Goal: Task Accomplishment & Management: Use online tool/utility

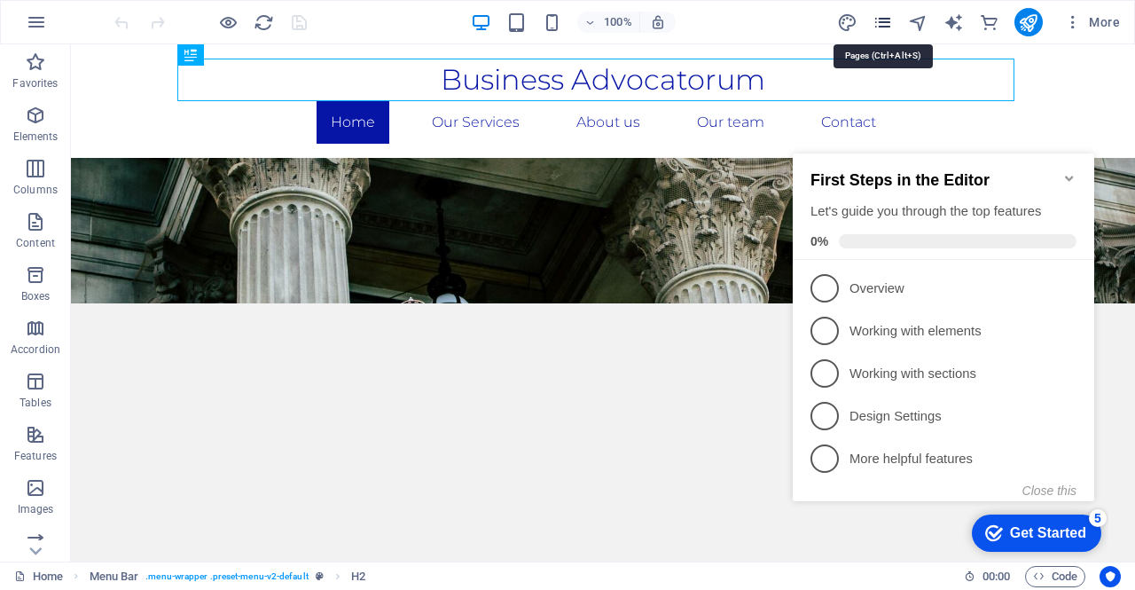
click at [886, 24] on icon "pages" at bounding box center [883, 22] width 20 height 20
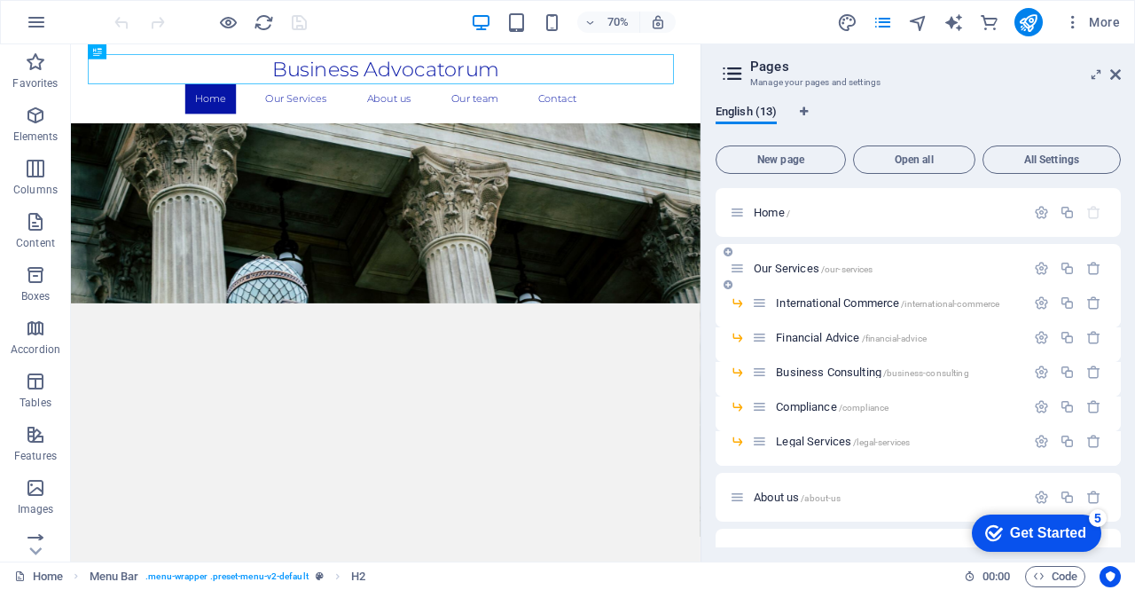
scroll to position [177, 0]
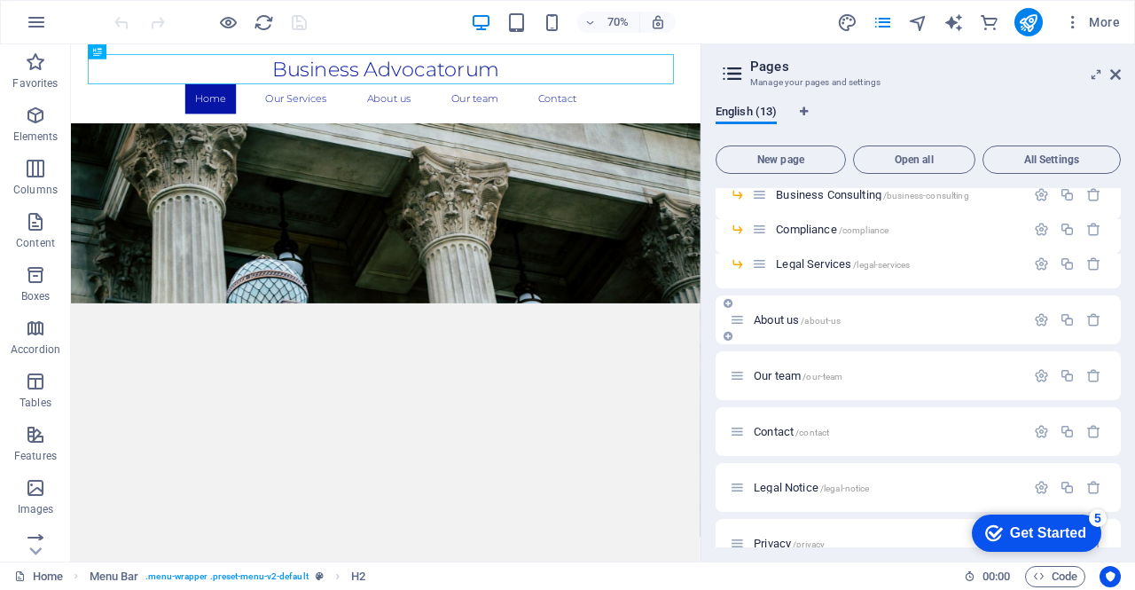
click at [788, 317] on span "About us /about-us" at bounding box center [797, 319] width 87 height 13
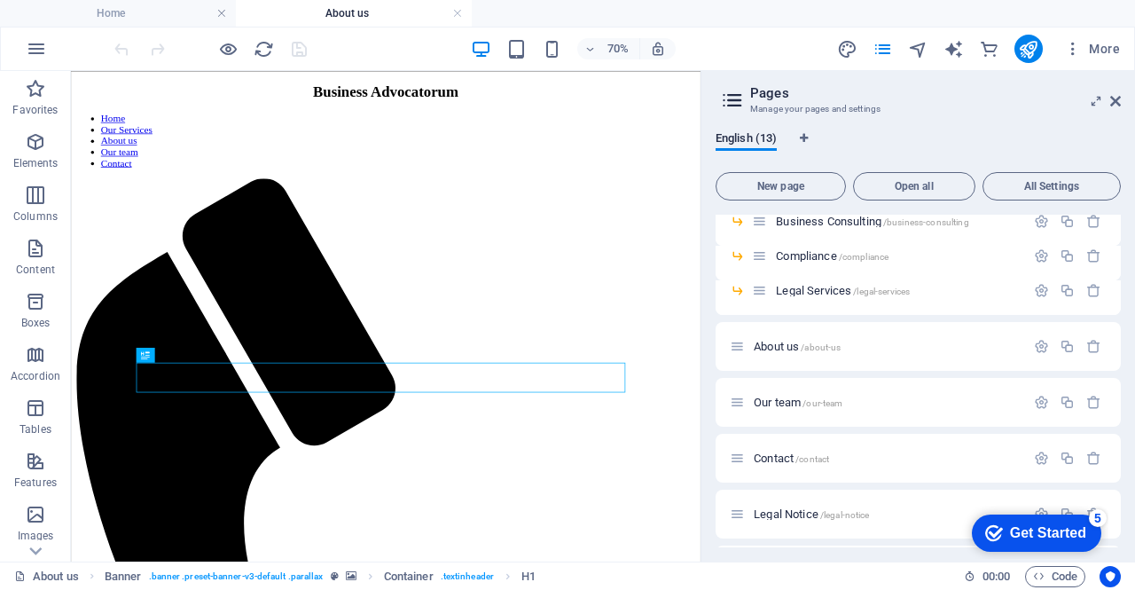
scroll to position [0, 0]
click at [1111, 103] on icon at bounding box center [1115, 101] width 11 height 14
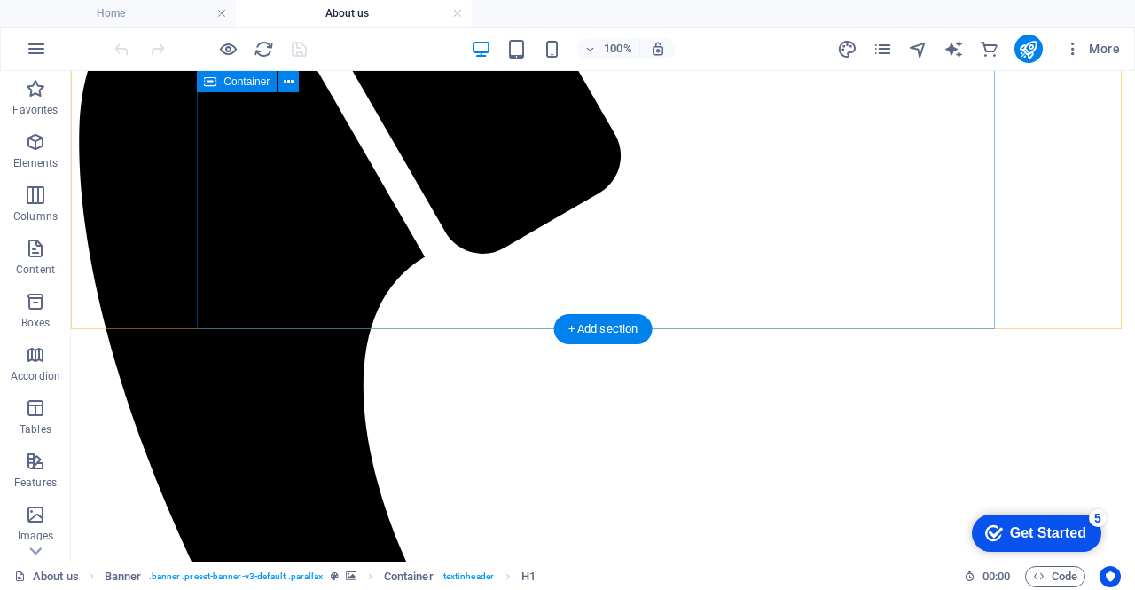
scroll to position [532, 0]
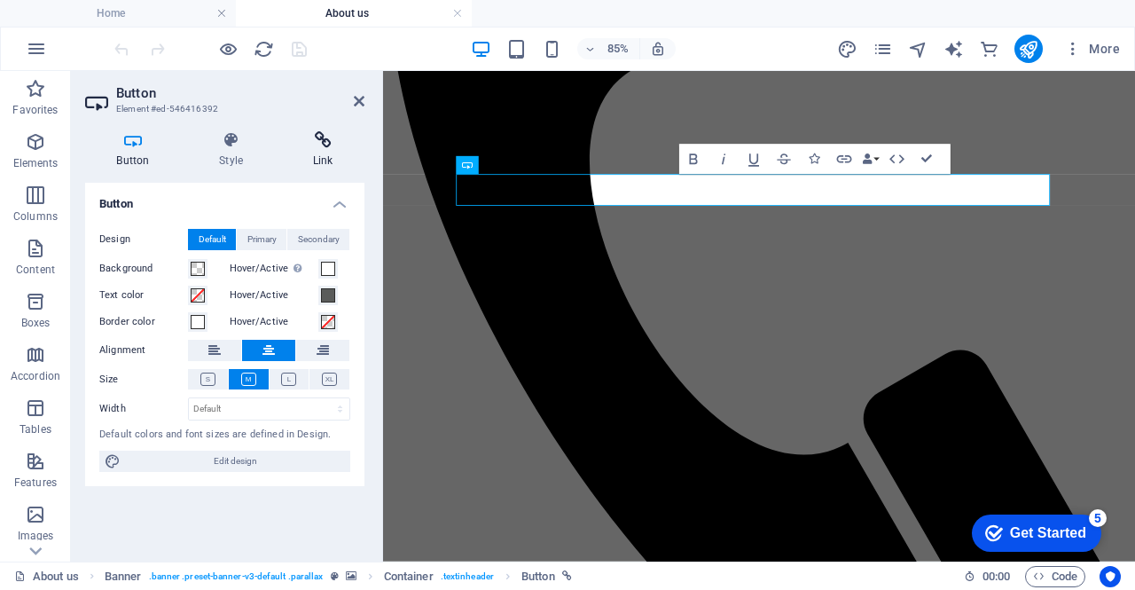
click at [314, 150] on h4 "Link" at bounding box center [322, 149] width 83 height 37
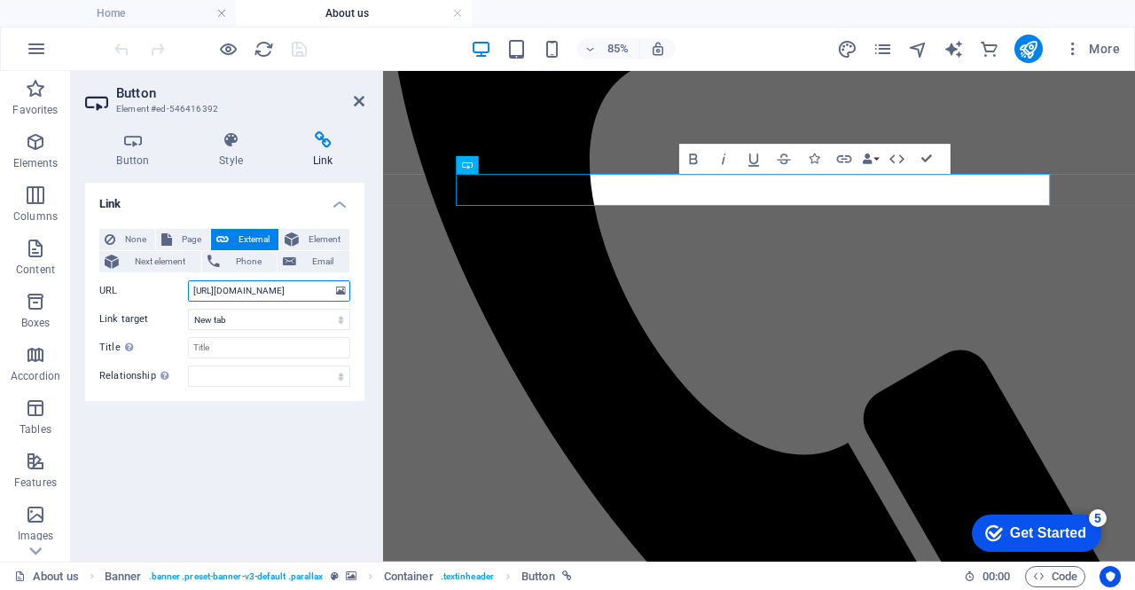
click at [286, 295] on input "[URL][DOMAIN_NAME]" at bounding box center [269, 290] width 162 height 21
click at [286, 294] on input "[URL][DOMAIN_NAME]" at bounding box center [269, 290] width 162 height 21
paste input "[DOMAIN_NAME][URL]"
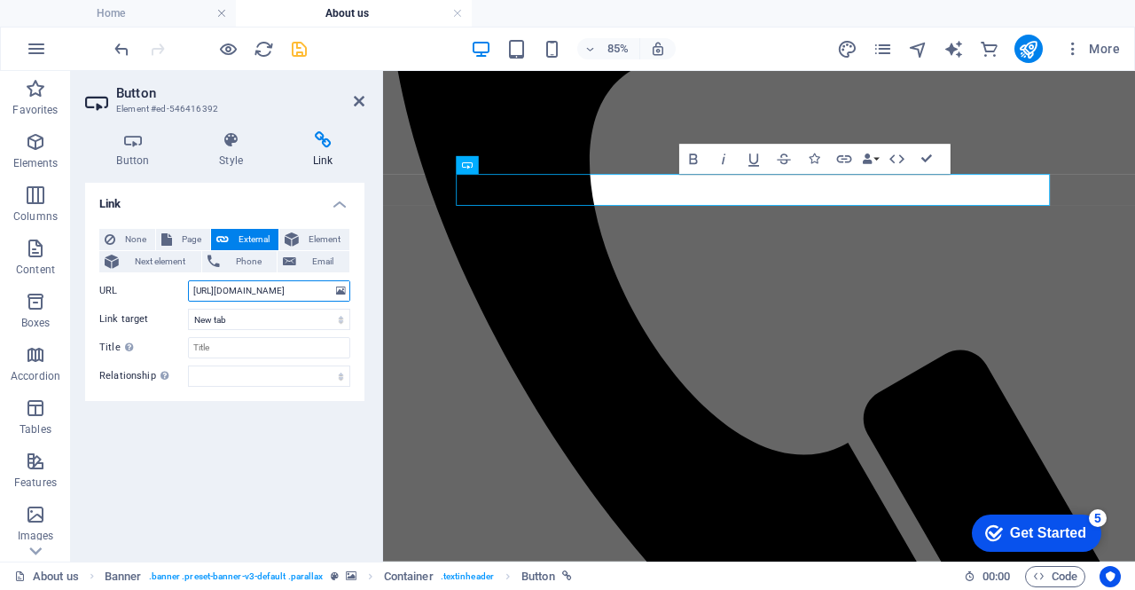
type input "[URL][DOMAIN_NAME]"
click at [302, 51] on icon "save" at bounding box center [299, 49] width 20 height 20
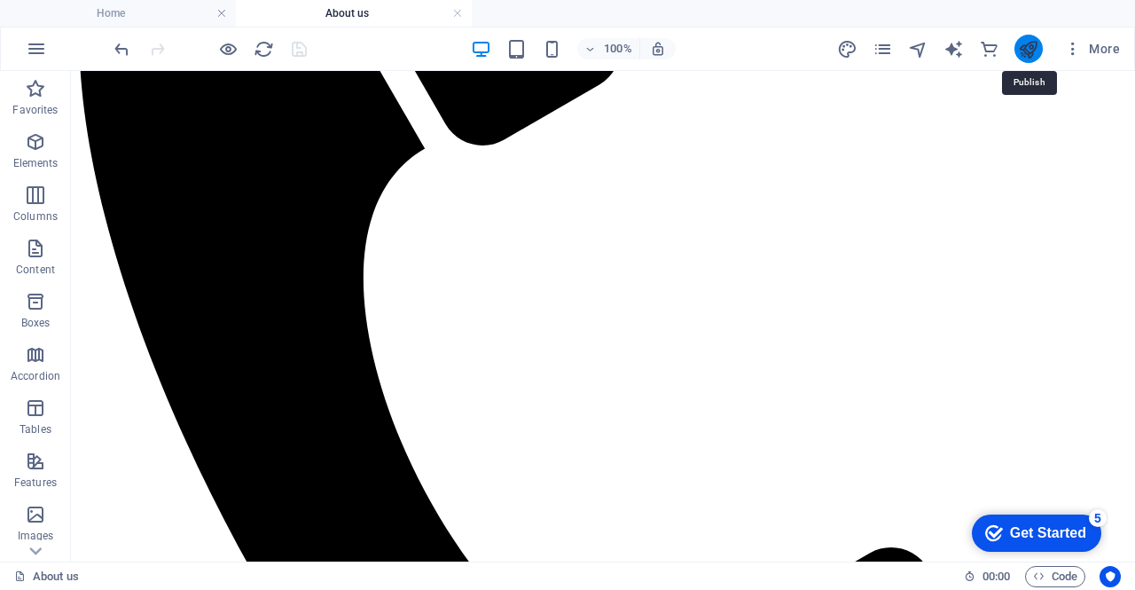
click at [1024, 52] on icon "publish" at bounding box center [1028, 49] width 20 height 20
